Goal: Navigation & Orientation: Find specific page/section

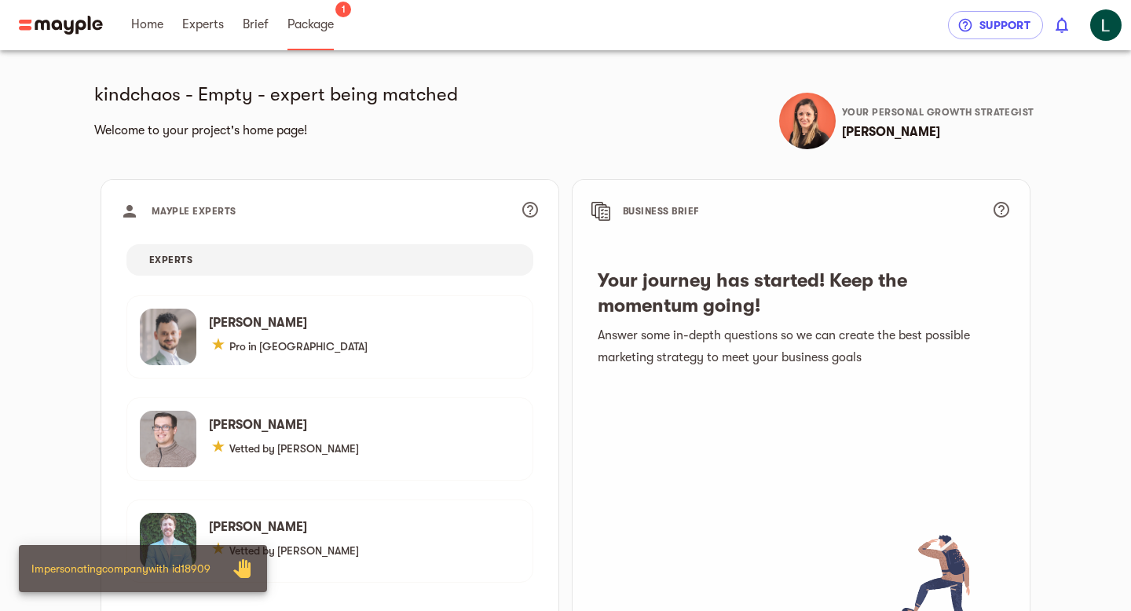
click at [319, 27] on span "Package" at bounding box center [311, 24] width 46 height 19
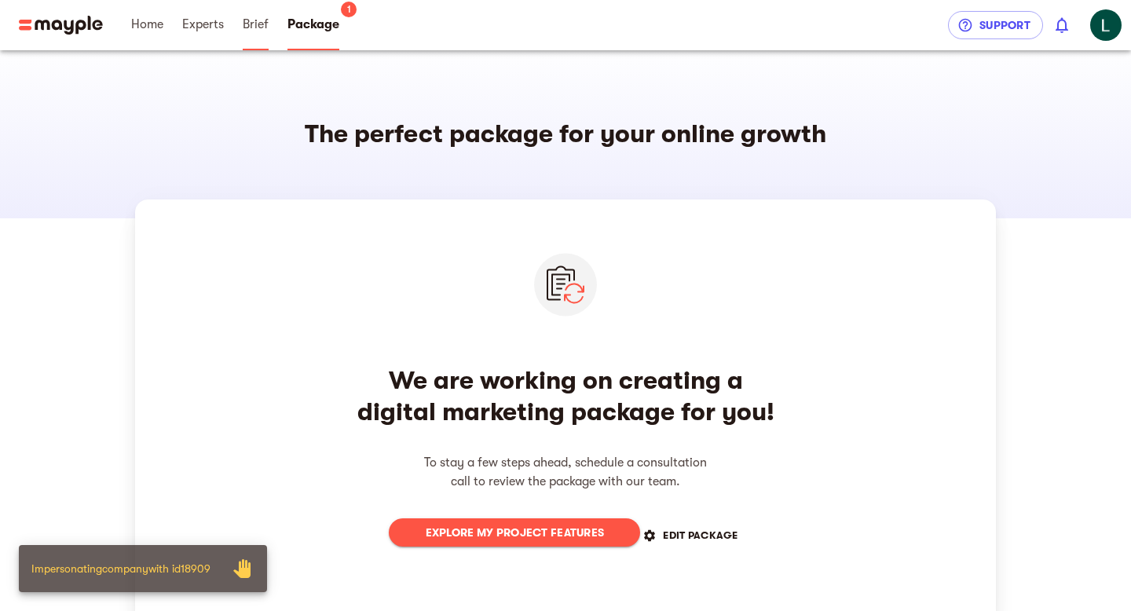
click at [255, 41] on link "Brief" at bounding box center [256, 25] width 26 height 50
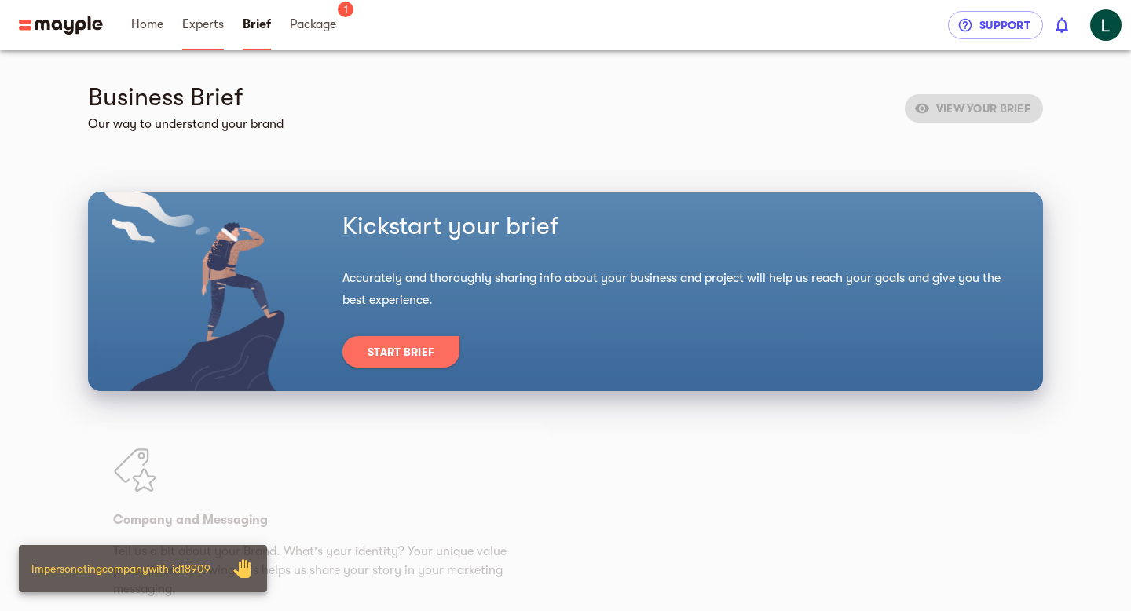
click at [204, 33] on span "Experts" at bounding box center [203, 24] width 42 height 19
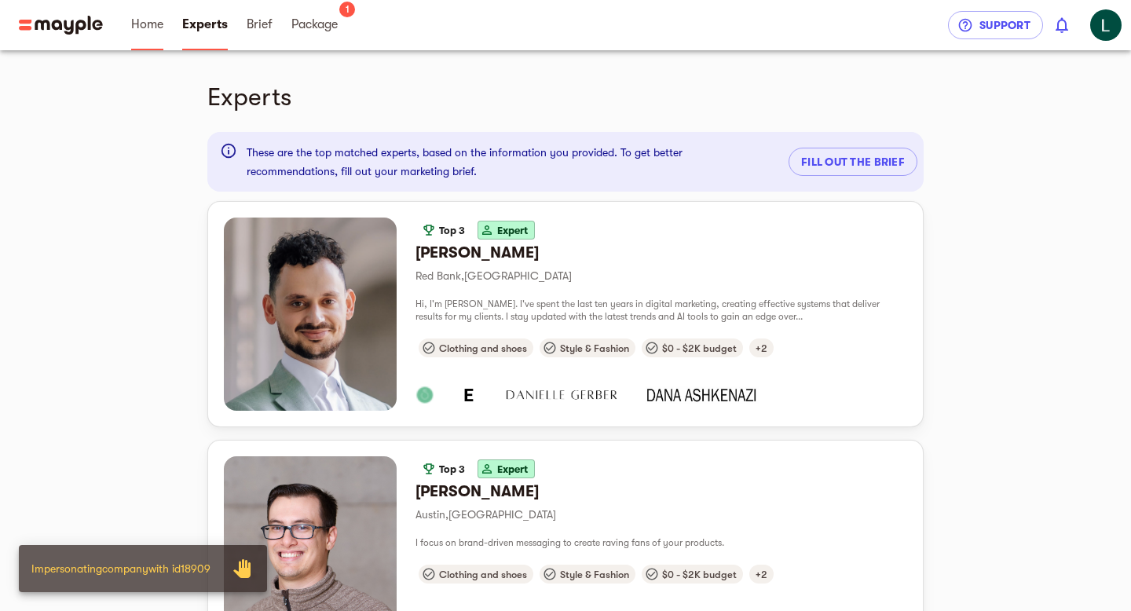
click at [154, 27] on span "Home" at bounding box center [147, 24] width 32 height 19
